Goal: Task Accomplishment & Management: Complete application form

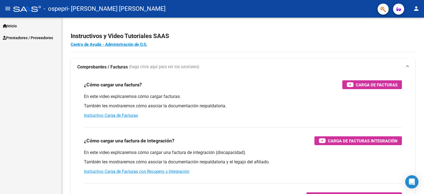
click at [10, 27] on span "Inicio" at bounding box center [10, 26] width 14 height 6
click at [414, 11] on mat-icon "person" at bounding box center [416, 8] width 7 height 7
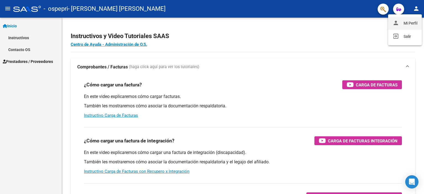
click at [409, 22] on button "person Mi Perfil" at bounding box center [405, 23] width 34 height 13
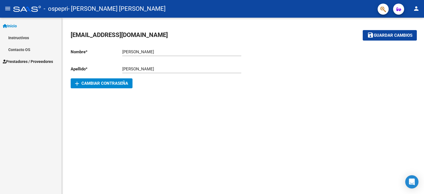
click at [414, 11] on mat-icon "person" at bounding box center [416, 8] width 7 height 7
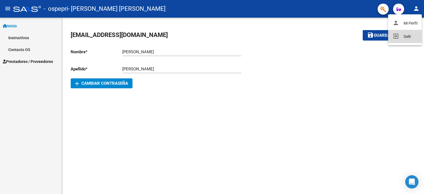
click at [404, 36] on button "exit_to_app Salir" at bounding box center [405, 36] width 34 height 13
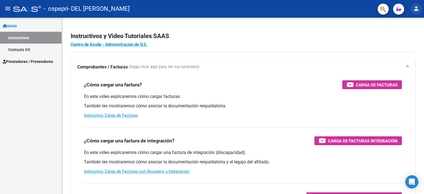
click at [415, 7] on mat-icon "person" at bounding box center [416, 8] width 7 height 7
click at [323, 41] on div at bounding box center [212, 97] width 424 height 194
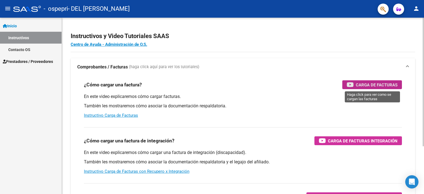
click at [371, 82] on span "Carga de Facturas" at bounding box center [377, 84] width 42 height 7
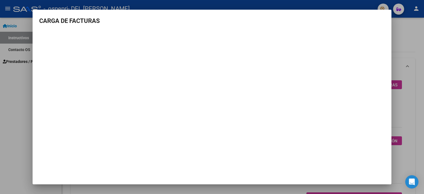
click at [412, 38] on div at bounding box center [212, 97] width 424 height 194
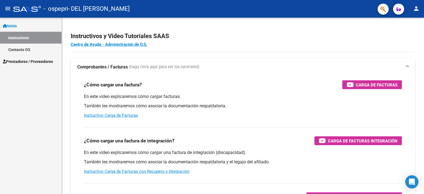
click at [20, 63] on span "Prestadores / Proveedores" at bounding box center [28, 62] width 50 height 6
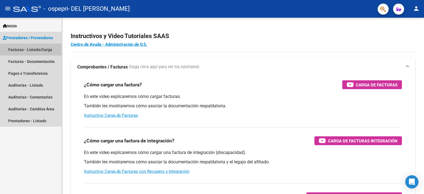
click at [19, 48] on link "Facturas - Listado/Carga" at bounding box center [31, 50] width 62 height 12
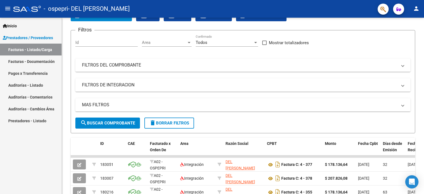
scroll to position [28, 0]
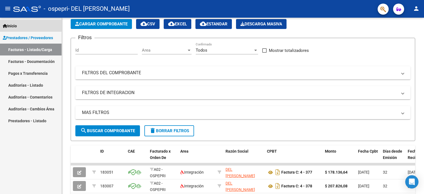
click at [11, 24] on span "Inicio" at bounding box center [10, 26] width 14 height 6
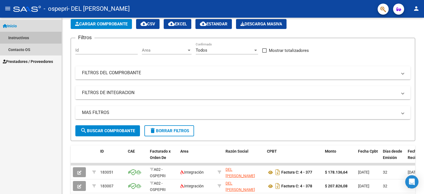
click at [28, 39] on link "Instructivos" at bounding box center [31, 38] width 62 height 12
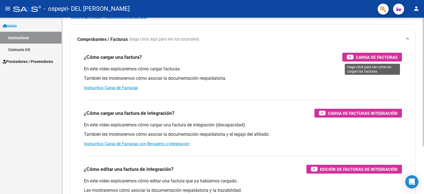
click at [363, 59] on span "Carga de Facturas" at bounding box center [377, 57] width 42 height 7
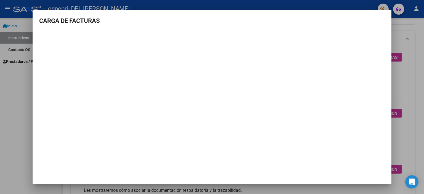
click at [22, 110] on div at bounding box center [212, 97] width 424 height 194
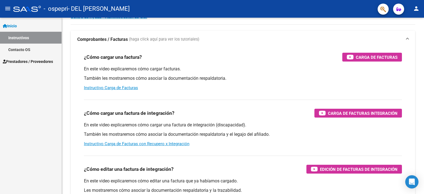
click at [25, 62] on span "Prestadores / Proveedores" at bounding box center [28, 62] width 50 height 6
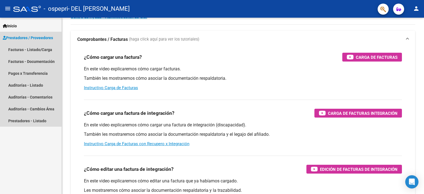
click at [41, 37] on span "Prestadores / Proveedores" at bounding box center [28, 38] width 50 height 6
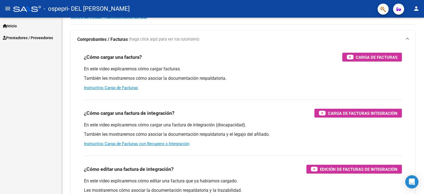
click at [43, 38] on span "Prestadores / Proveedores" at bounding box center [28, 38] width 50 height 6
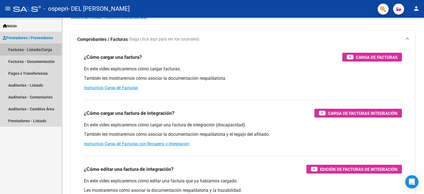
click at [41, 49] on link "Facturas - Listado/Carga" at bounding box center [31, 50] width 62 height 12
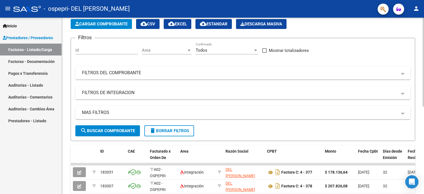
click at [117, 22] on span "Cargar Comprobante" at bounding box center [101, 24] width 52 height 5
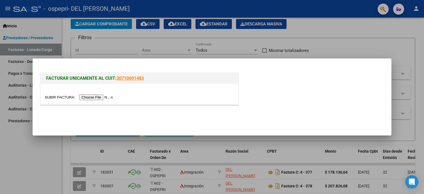
click at [104, 98] on input "file" at bounding box center [80, 97] width 70 height 6
click at [106, 95] on input "file" at bounding box center [80, 97] width 70 height 6
click at [106, 97] on input "file" at bounding box center [80, 97] width 70 height 6
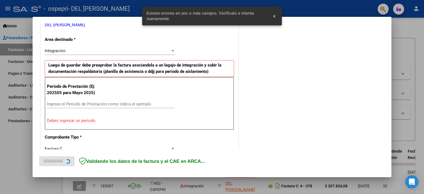
scroll to position [118, 0]
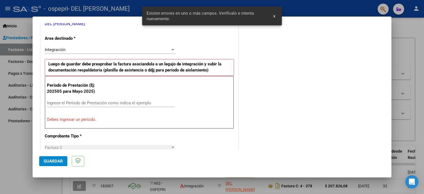
click at [118, 102] on input "Ingrese el Período de Prestación como indica el ejemplo" at bounding box center [111, 103] width 128 height 5
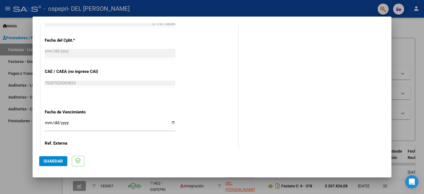
scroll to position [339, 0]
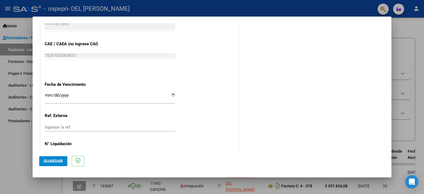
type input "202508"
click at [56, 95] on input "Ingresar la fecha" at bounding box center [110, 97] width 131 height 9
click at [83, 93] on input "Ingresar la fecha" at bounding box center [110, 97] width 131 height 9
click at [91, 100] on input "Ingresar la fecha" at bounding box center [110, 97] width 131 height 9
click at [71, 92] on div "Ingresar la fecha" at bounding box center [110, 98] width 131 height 12
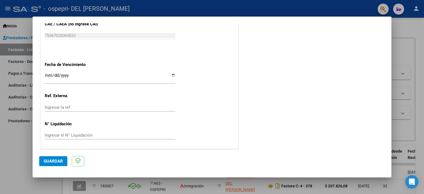
click at [58, 158] on button "Guardar" at bounding box center [53, 161] width 28 height 10
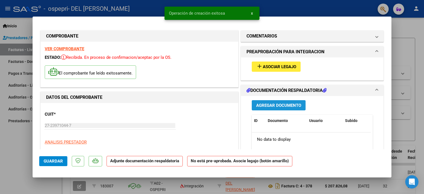
click at [285, 104] on span "Agregar Documento" at bounding box center [278, 105] width 45 height 5
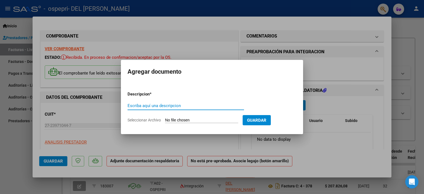
click at [169, 108] on input "Escriba aquí una descripcion" at bounding box center [186, 105] width 117 height 5
click at [169, 108] on input "Preliquidacion" at bounding box center [186, 105] width 117 height 5
drag, startPoint x: 152, startPoint y: 106, endPoint x: 143, endPoint y: 105, distance: 8.9
click at [143, 105] on input "Preliquidacion" at bounding box center [186, 105] width 117 height 5
type input "Preliquidacion"
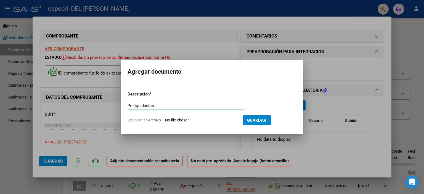
click at [194, 120] on input "Seleccionar Archivo" at bounding box center [201, 120] width 73 height 5
type input "C:\fakepath\Preliquidacion agosto 2025. Awkan (1).pdf"
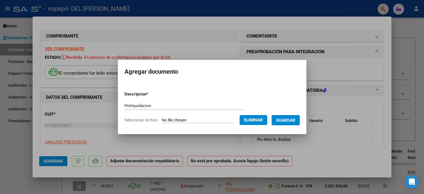
click at [288, 119] on span "Guardar" at bounding box center [285, 120] width 19 height 5
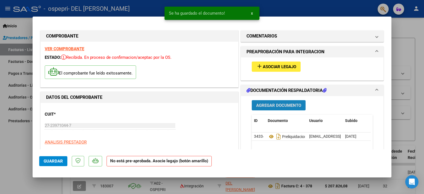
click at [281, 106] on span "Agregar Documento" at bounding box center [278, 105] width 45 height 5
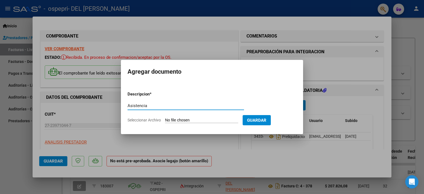
type input "Asistencia"
click at [265, 122] on span "Guardar" at bounding box center [256, 120] width 19 height 5
click at [197, 120] on input "Seleccionar Archivo" at bounding box center [201, 120] width 73 height 5
type input "C:\fakepath\Asistencia agosto 2025. [PERSON_NAME].pdf"
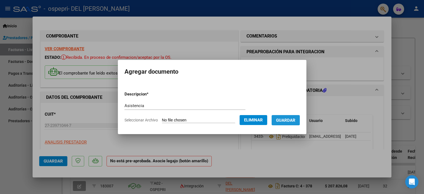
click at [291, 120] on span "Guardar" at bounding box center [285, 120] width 19 height 5
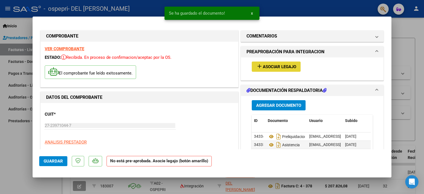
click at [273, 67] on span "Asociar Legajo" at bounding box center [279, 66] width 33 height 5
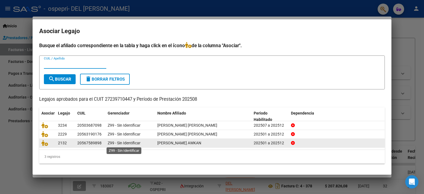
click at [116, 142] on span "Z99 - Sin Identificar" at bounding box center [124, 143] width 33 height 4
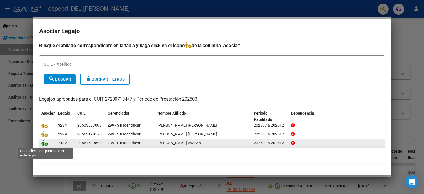
click at [47, 143] on icon at bounding box center [44, 143] width 7 height 6
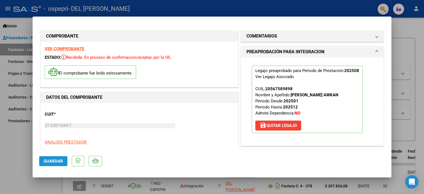
click at [49, 161] on span "Guardar" at bounding box center [53, 161] width 19 height 5
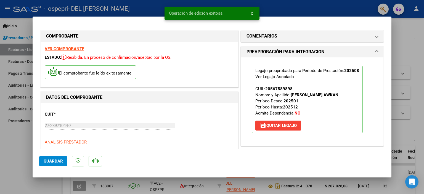
click at [399, 44] on div at bounding box center [212, 97] width 424 height 194
type input "$ 0,00"
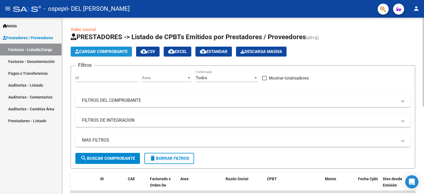
click at [111, 52] on span "Cargar Comprobante" at bounding box center [101, 51] width 52 height 5
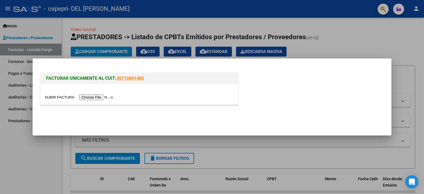
click at [95, 97] on input "file" at bounding box center [80, 97] width 70 height 6
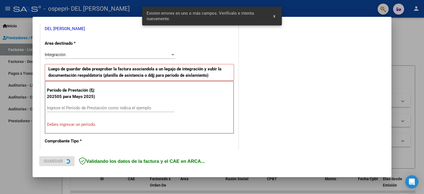
scroll to position [118, 0]
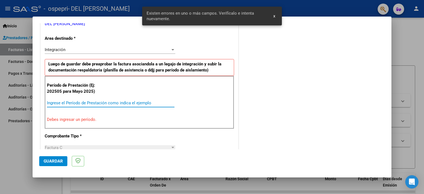
click at [69, 104] on input "Ingrese el Período de Prestación como indica el ejemplo" at bounding box center [111, 103] width 128 height 5
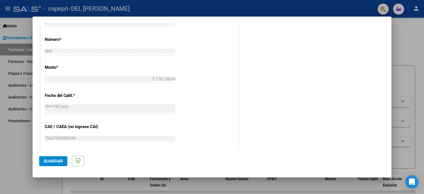
scroll to position [359, 0]
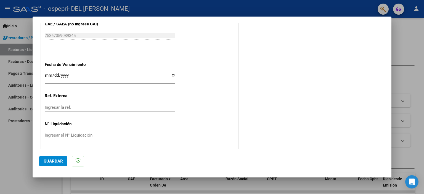
type input "202508"
click at [59, 160] on span "Guardar" at bounding box center [53, 161] width 19 height 5
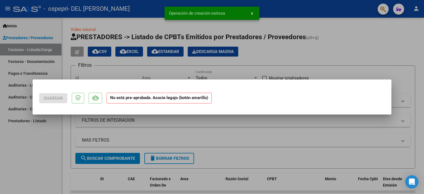
scroll to position [0, 0]
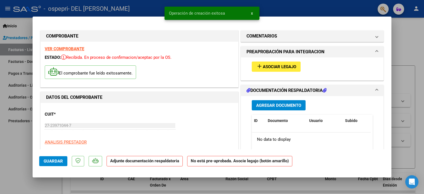
click at [279, 104] on span "Agregar Documento" at bounding box center [278, 105] width 45 height 5
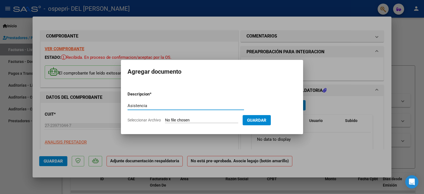
type input "Asistencia"
click at [155, 121] on span "Seleccionar Archivo" at bounding box center [144, 120] width 33 height 4
click at [165, 121] on input "Seleccionar Archivo" at bounding box center [201, 120] width 73 height 5
type input "C:\fakepath\Asistencia agosto 2025. [PERSON_NAME].pdf"
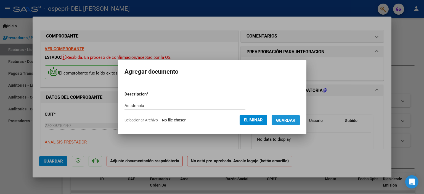
click at [293, 121] on span "Guardar" at bounding box center [285, 120] width 19 height 5
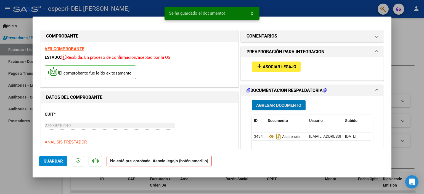
click at [276, 106] on span "Agregar Documento" at bounding box center [278, 105] width 45 height 5
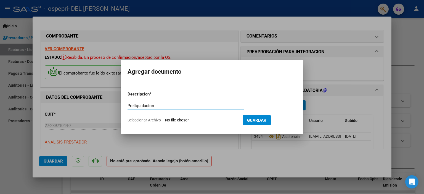
type input "Preliquidacion"
click at [149, 120] on span "Seleccionar Archivo" at bounding box center [144, 120] width 33 height 4
click at [165, 120] on input "Seleccionar Archivo" at bounding box center [201, 120] width 73 height 5
type input "C:\fakepath\Preliquidacion agosto 2025. [PERSON_NAME] (1).pdf"
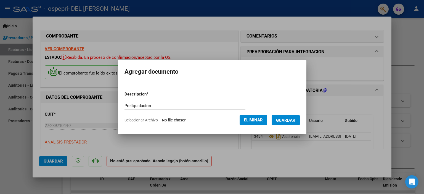
click at [286, 122] on span "Guardar" at bounding box center [285, 120] width 19 height 5
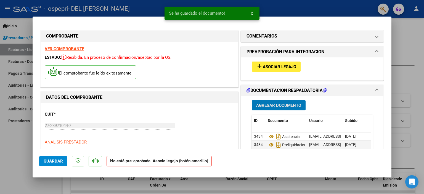
click at [282, 68] on span "Asociar Legajo" at bounding box center [279, 66] width 33 height 5
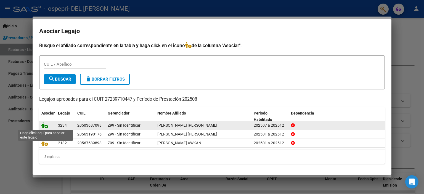
click at [45, 126] on icon at bounding box center [44, 125] width 7 height 6
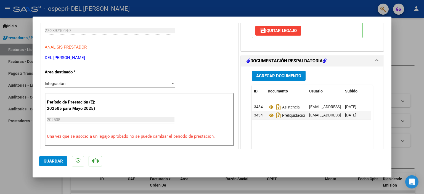
scroll to position [138, 0]
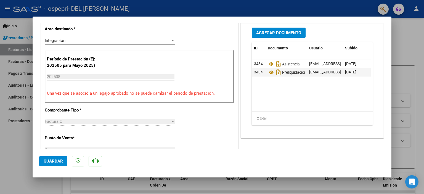
click at [60, 162] on span "Guardar" at bounding box center [53, 161] width 19 height 5
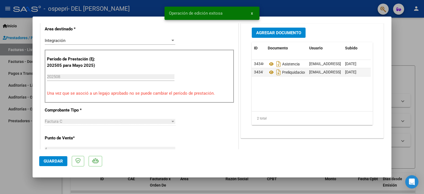
click at [415, 55] on div at bounding box center [212, 97] width 424 height 194
type input "$ 0,00"
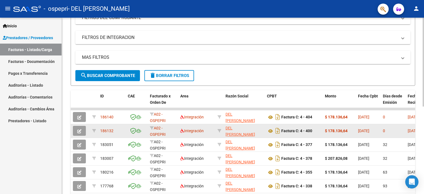
scroll to position [0, 0]
